Goal: Task Accomplishment & Management: Manage account settings

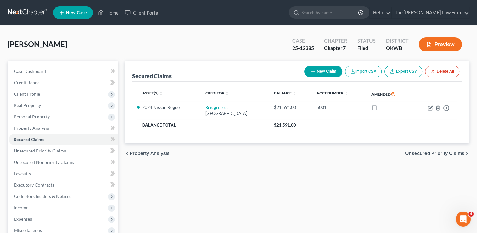
click at [30, 12] on link at bounding box center [28, 12] width 40 height 11
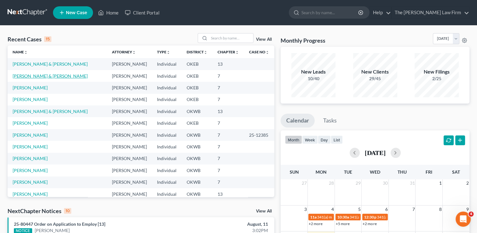
click at [44, 75] on link "Lowe, Aaron & Jacee" at bounding box center [50, 75] width 75 height 5
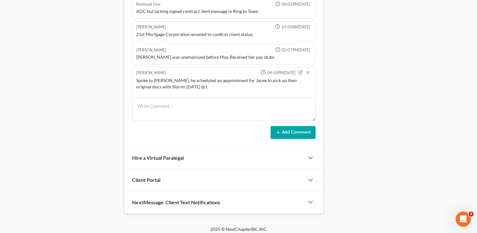
scroll to position [324, 0]
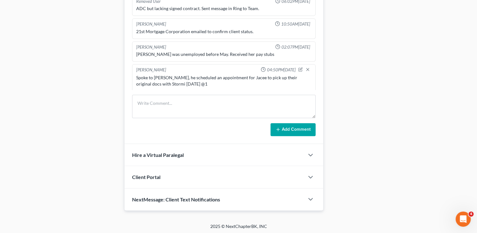
click at [161, 81] on div "Spoke to Aaron, he scheduled an appointment for Jacee to pick up their original…" at bounding box center [223, 80] width 175 height 13
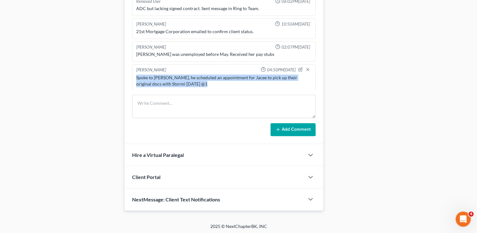
click at [161, 81] on div "Spoke to Aaron, he scheduled an appointment for Jacee to pick up their original…" at bounding box center [223, 80] width 175 height 13
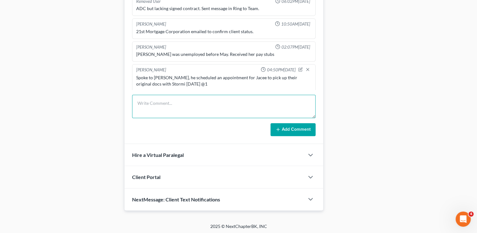
click at [177, 99] on textarea at bounding box center [224, 106] width 184 height 23
paste textarea "Spoke to Aaron, he scheduled an appointment for Jacee to pick up their original…"
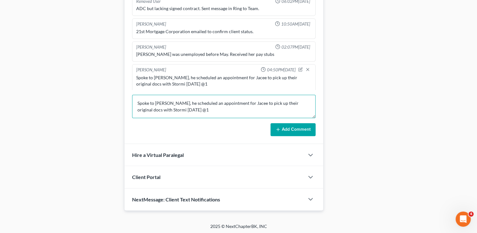
scroll to position [1, 0]
drag, startPoint x: 243, startPoint y: 100, endPoint x: 225, endPoint y: 102, distance: 19.1
click at [225, 102] on textarea "Spoke to Aaron, he scheduled an appointment for Jacee to pick up their original…" at bounding box center [224, 106] width 184 height 23
drag, startPoint x: 173, startPoint y: 109, endPoint x: 138, endPoint y: 103, distance: 35.8
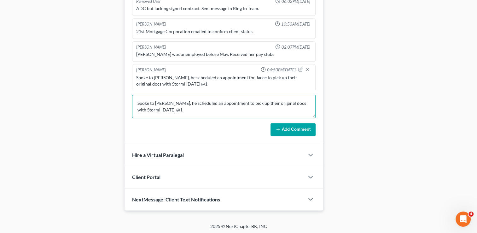
click at [138, 103] on textarea "Spoke to Aaron, he scheduled an appointment to pick up their original docs with…" at bounding box center [224, 106] width 184 height 23
type textarea "Spoke to Aaron, he scheduled an appointment to pick up their original docs with…"
click at [284, 129] on button "Add Comment" at bounding box center [293, 129] width 45 height 13
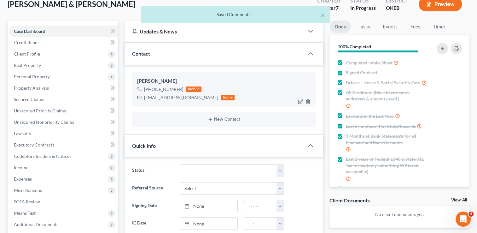
scroll to position [0, 0]
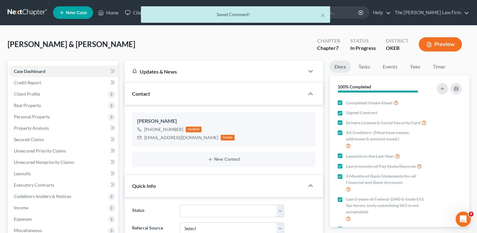
click at [349, 12] on div "× Saved Comment!" at bounding box center [235, 16] width 477 height 20
click at [325, 17] on input "search" at bounding box center [331, 13] width 58 height 12
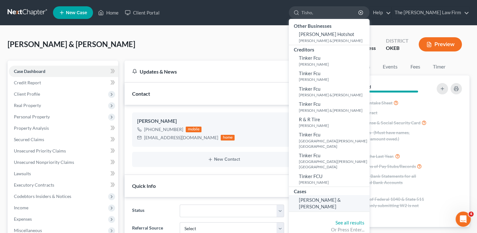
type input "Tisho,"
click at [341, 197] on span "Tisho, Kenneth & Beverly" at bounding box center [320, 203] width 42 height 12
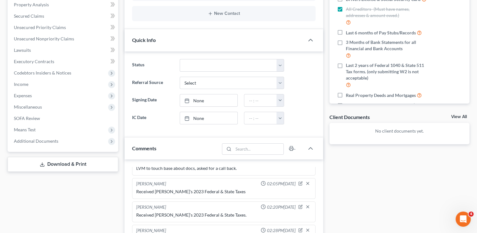
scroll to position [112, 0]
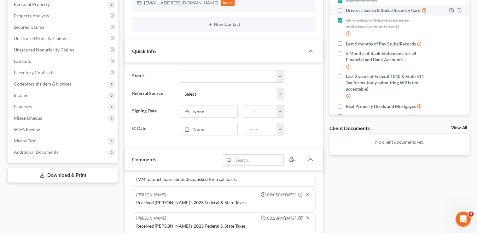
click at [346, 9] on label "Drivers License & Social Security Card" at bounding box center [386, 10] width 81 height 7
click at [349, 9] on input "Drivers License & Social Security Card" at bounding box center [351, 9] width 4 height 4
checkbox input "true"
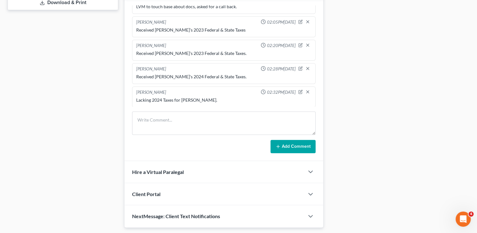
scroll to position [302, 0]
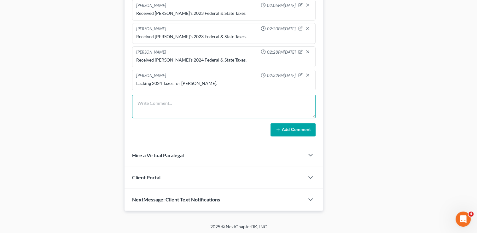
click at [189, 105] on textarea at bounding box center [224, 106] width 184 height 23
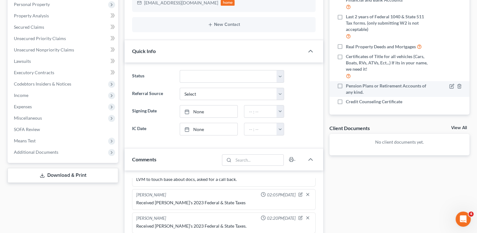
scroll to position [36, 0]
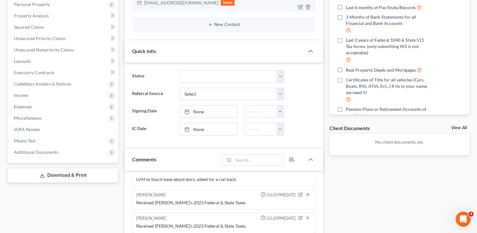
type textarea "Lacking Beverly's 6 months of paystubs, lacking May bank statement, Kenneth's 2…"
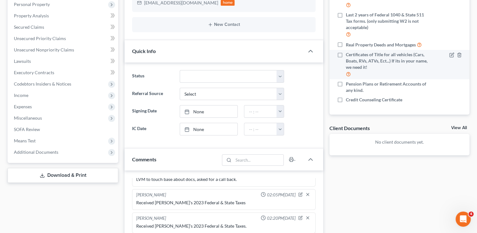
click at [346, 55] on label "Certificates of Title for all vehicles (Cars, Boats, RVs, ATVs, Ect...) If its …" at bounding box center [387, 64] width 83 height 26
click at [349, 55] on input "Certificates of Title for all vehicles (Cars, Boats, RVs, ATVs, Ect...) If its …" at bounding box center [351, 53] width 4 height 4
checkbox input "true"
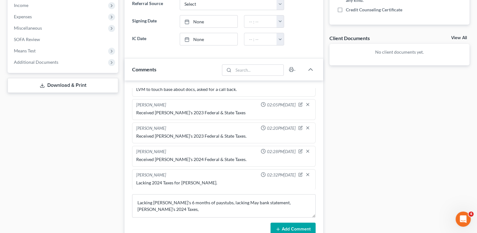
scroll to position [207, 0]
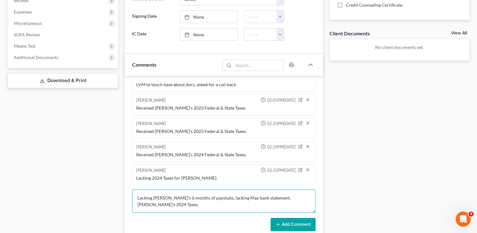
click at [162, 205] on textarea "Lacking Beverly's 6 months of paystubs, lacking May bank statement, Kenneth's 2…" at bounding box center [224, 200] width 184 height 23
type textarea "Lacking Beverly's 6 months of paystubs, lacking May bank statement, Kenneth's 2…"
click at [275, 223] on button "Add Comment" at bounding box center [293, 224] width 45 height 13
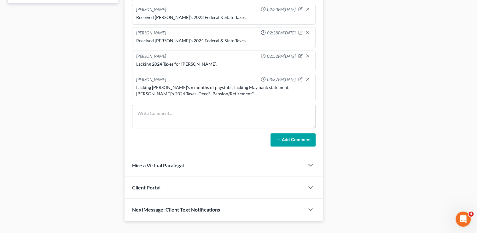
scroll to position [302, 0]
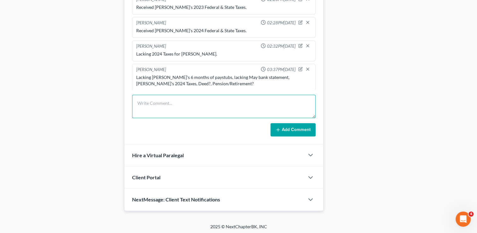
click at [151, 99] on textarea at bounding box center [224, 106] width 184 height 23
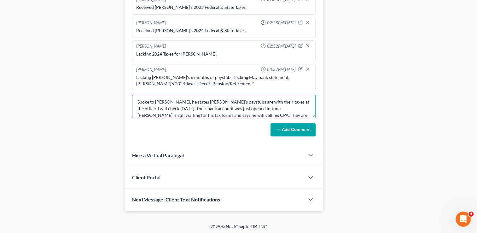
scroll to position [8, 0]
type textarea "Spoke to Kenneth, he states Beverly's paystubs are with their taxes at the offi…"
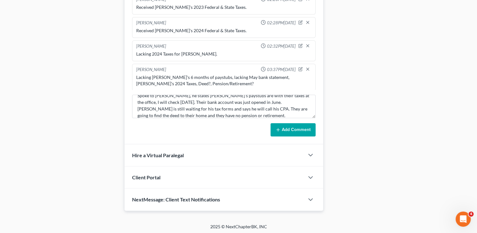
click at [302, 125] on button "Add Comment" at bounding box center [293, 129] width 45 height 13
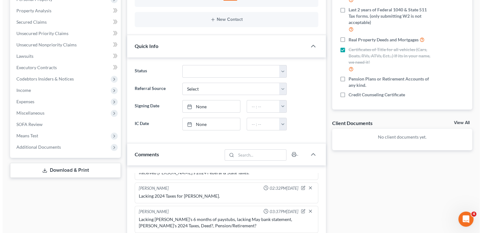
scroll to position [112, 0]
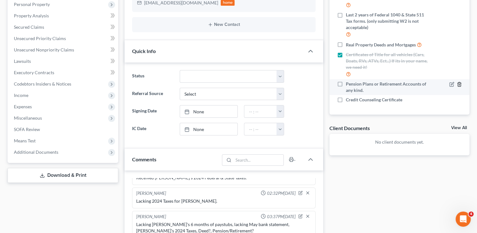
click at [457, 85] on icon "button" at bounding box center [459, 84] width 5 height 5
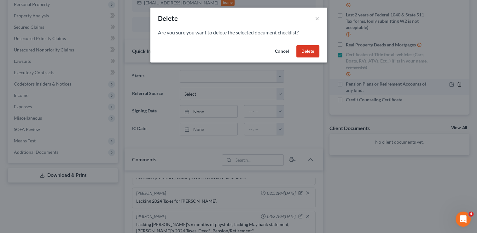
scroll to position [62, 0]
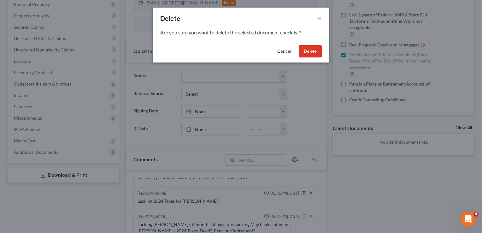
click at [313, 53] on button "Delete" at bounding box center [310, 51] width 23 height 13
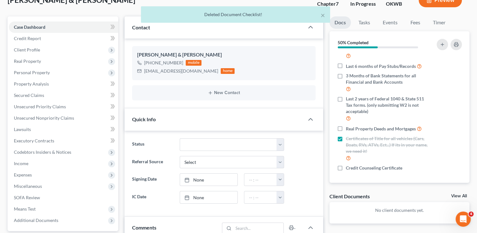
scroll to position [49, 0]
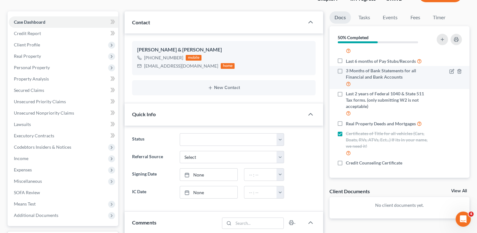
click at [346, 71] on label "3 Months of Bank Statements for all Financial and Bank Accounts" at bounding box center [387, 77] width 83 height 20
click at [349, 71] on input "3 Months of Bank Statements for all Financial and Bank Accounts" at bounding box center [351, 69] width 4 height 4
checkbox input "true"
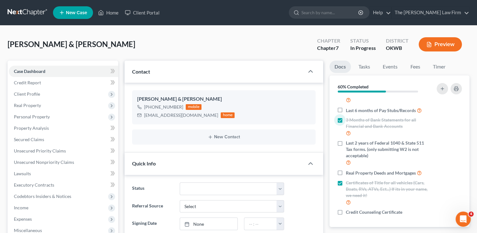
scroll to position [0, 0]
click at [331, 12] on input "search" at bounding box center [331, 13] width 58 height 12
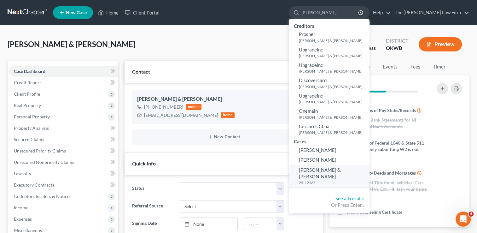
type input "Watkins, Jason"
click at [341, 171] on span "Watts, Jason & Cheryl" at bounding box center [320, 173] width 42 height 12
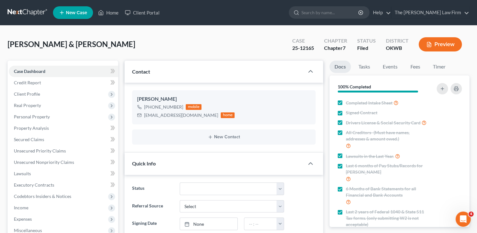
scroll to position [556, 0]
click at [346, 11] on input "search" at bounding box center [331, 13] width 58 height 12
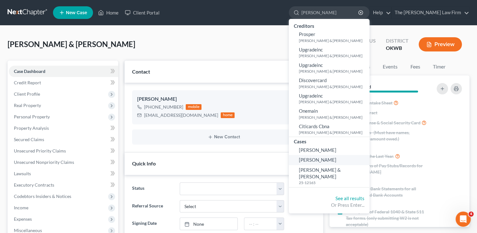
type input "Watkins, Jas"
click at [337, 159] on span "Watkins, Jason" at bounding box center [318, 160] width 38 height 6
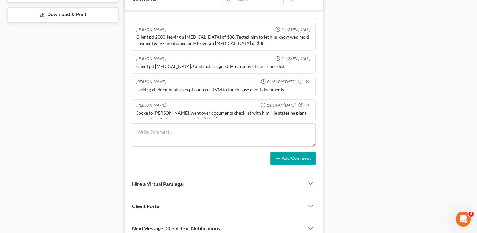
scroll to position [284, 0]
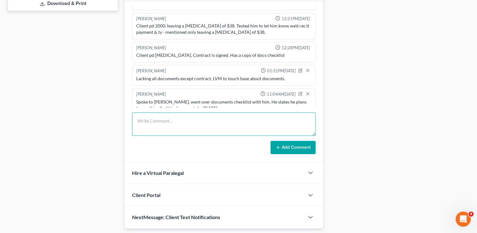
click at [182, 115] on textarea at bounding box center [224, 123] width 184 height 23
type textarea "Received mortgage debt, uploaded to drive."
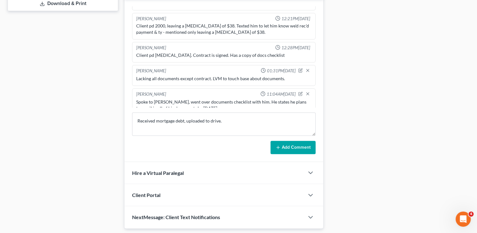
click at [288, 146] on button "Add Comment" at bounding box center [293, 147] width 45 height 13
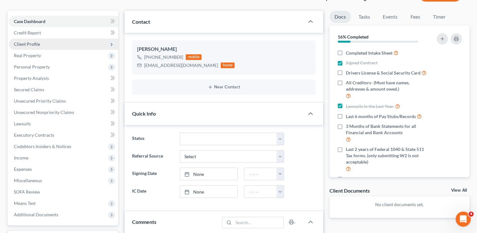
scroll to position [0, 0]
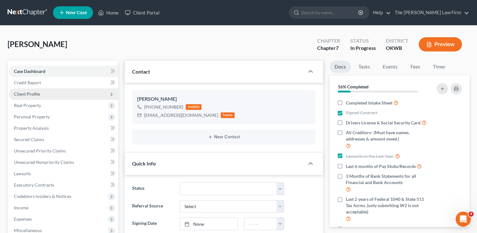
click at [34, 91] on span "Client Profile" at bounding box center [27, 93] width 26 height 5
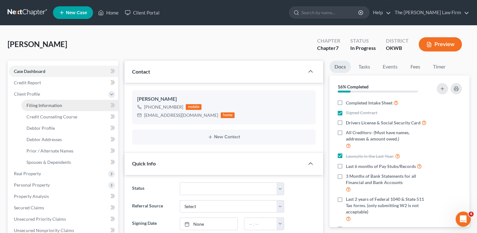
click at [53, 103] on span "Filing Information" at bounding box center [44, 105] width 36 height 5
select select "1"
select select "0"
select select "37"
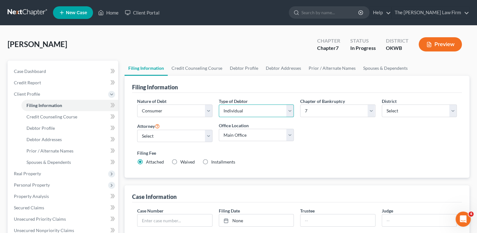
click at [241, 111] on select "Select Individual Joint" at bounding box center [256, 110] width 75 height 13
select select "1"
click at [219, 104] on select "Select Individual Joint" at bounding box center [256, 110] width 75 height 13
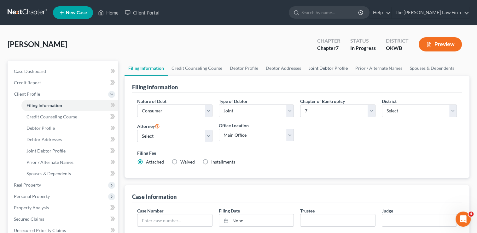
click at [314, 70] on link "Joint Debtor Profile" at bounding box center [328, 68] width 47 height 15
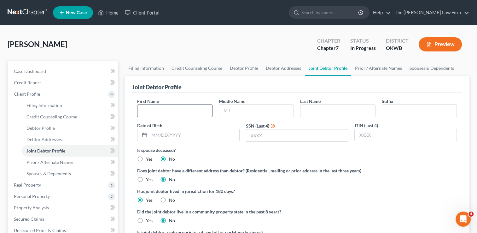
click at [180, 112] on input "text" at bounding box center [175, 111] width 74 height 12
type input "Kelli"
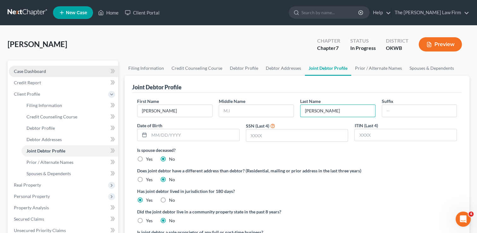
type input "Watkins"
click at [84, 70] on link "Case Dashboard" at bounding box center [63, 71] width 109 height 11
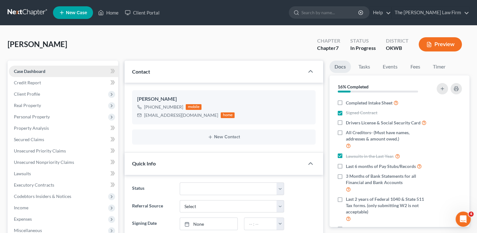
scroll to position [238, 0]
select select "4"
click at [352, 13] on input "search" at bounding box center [331, 13] width 58 height 12
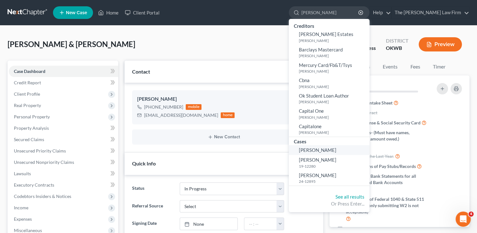
type input "[PERSON_NAME]"
click at [337, 150] on span "[PERSON_NAME]" at bounding box center [318, 150] width 38 height 6
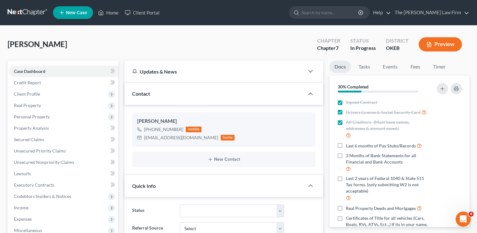
scroll to position [71, 0]
click at [346, 149] on label "Last 6 months of Pay Stubs/Records" at bounding box center [384, 145] width 76 height 7
click at [349, 146] on input "Last 6 months of Pay Stubs/Records" at bounding box center [351, 144] width 4 height 4
checkbox input "true"
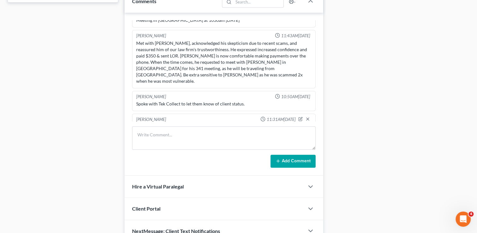
scroll to position [315, 0]
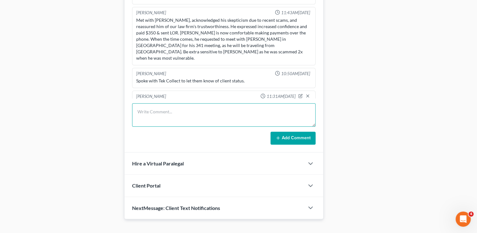
click at [201, 114] on textarea at bounding box center [224, 114] width 184 height 23
type textarea "Received statement of social security benefits"
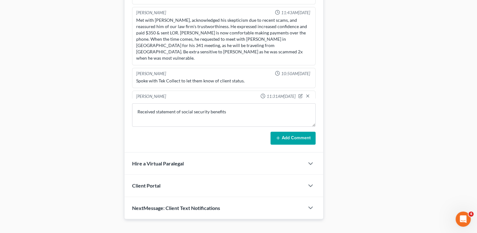
click at [290, 138] on button "Add Comment" at bounding box center [293, 138] width 45 height 13
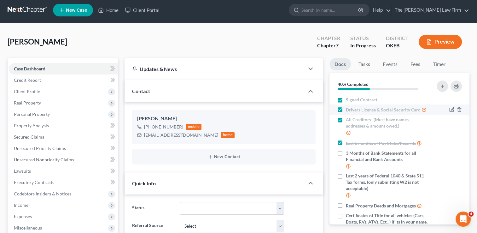
scroll to position [0, 0]
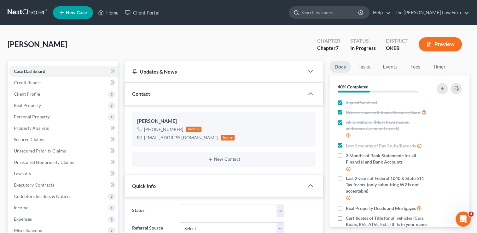
click at [351, 13] on input "search" at bounding box center [331, 13] width 58 height 12
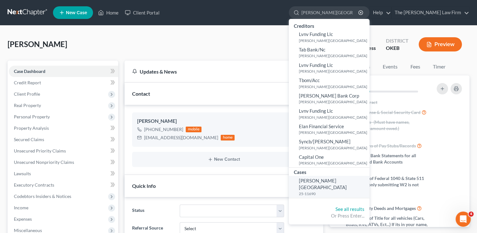
type input "[PERSON_NAME][GEOGRAPHIC_DATA]"
click at [342, 181] on span "[PERSON_NAME][GEOGRAPHIC_DATA]" at bounding box center [323, 184] width 48 height 12
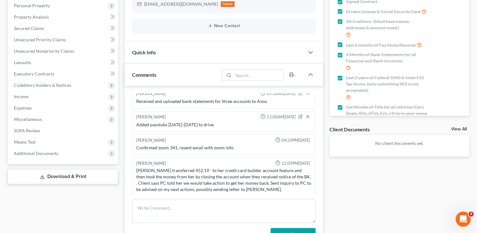
scroll to position [216, 0]
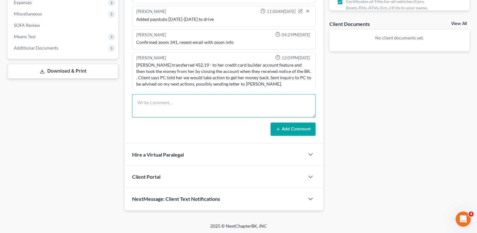
click at [213, 99] on textarea at bounding box center [224, 105] width 184 height 23
type textarea "Received notice of Chime account closing from [GEOGRAPHIC_DATA], I uploaded to …"
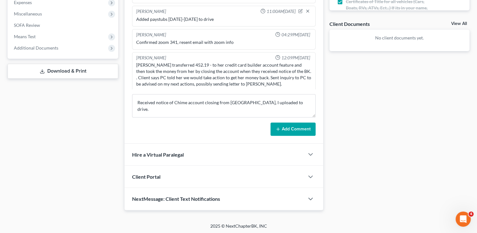
click at [284, 127] on button "Add Comment" at bounding box center [293, 128] width 45 height 13
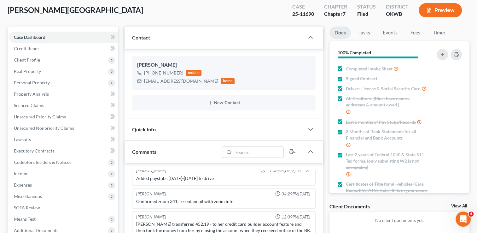
scroll to position [0, 0]
